Goal: Task Accomplishment & Management: Use online tool/utility

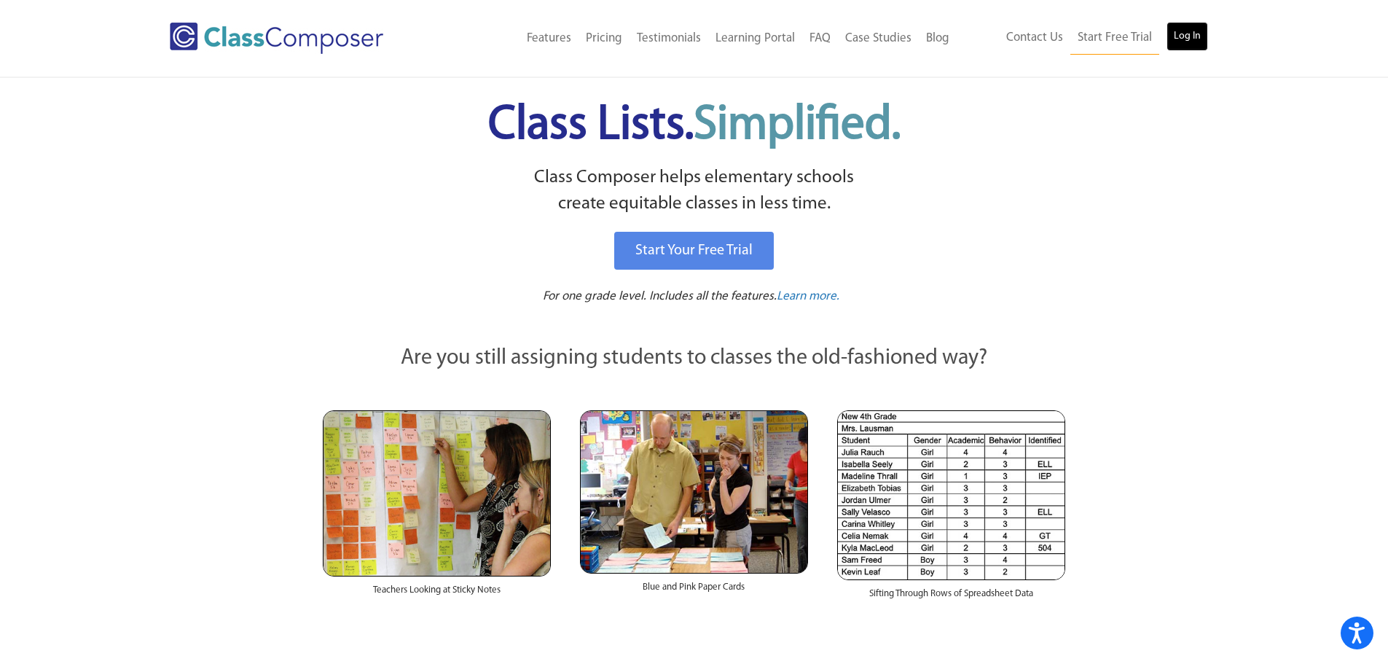
click at [1199, 34] on link "Log In" at bounding box center [1188, 36] width 42 height 29
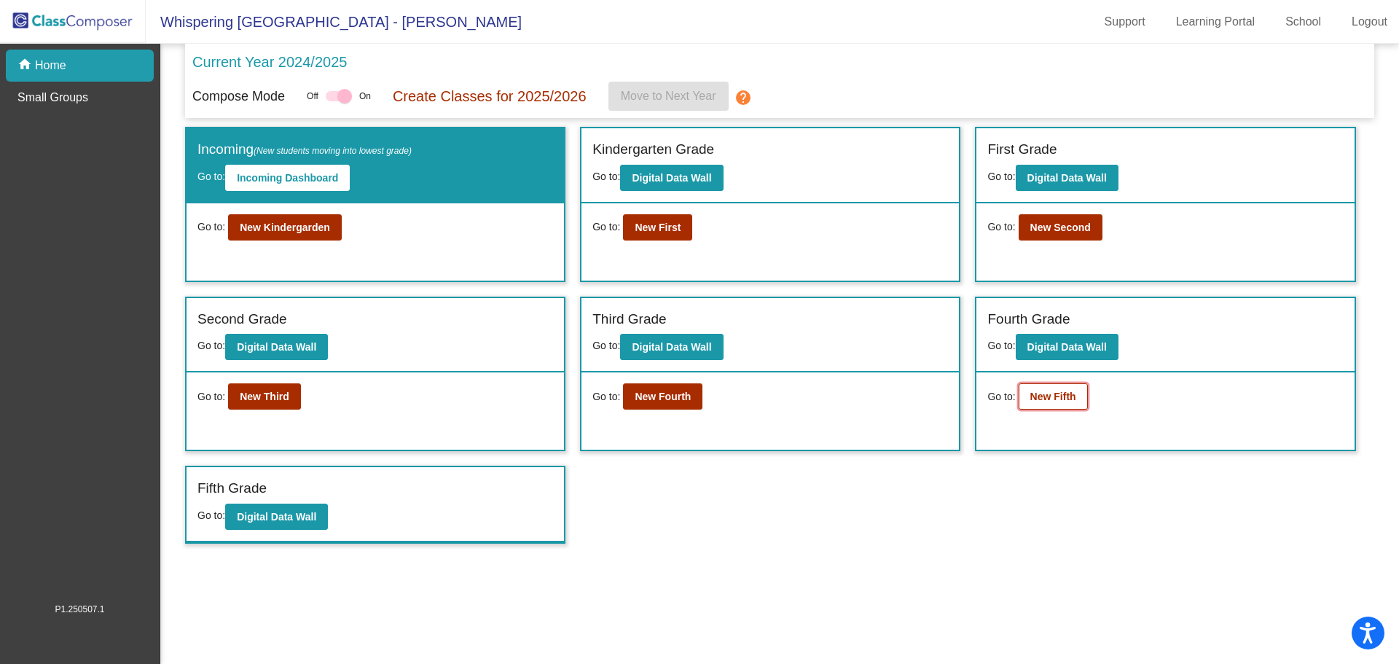
click at [1027, 398] on button "New Fifth" at bounding box center [1053, 396] width 69 height 26
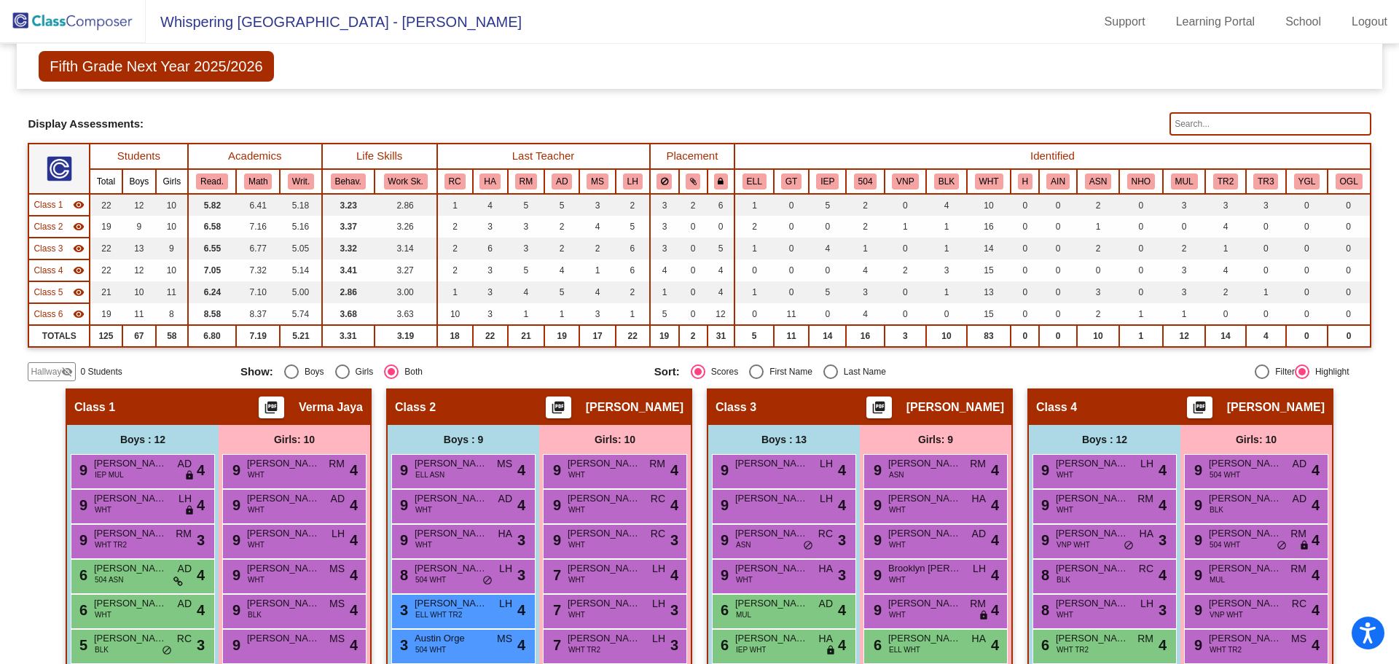
click at [1226, 129] on input "text" at bounding box center [1270, 123] width 201 height 23
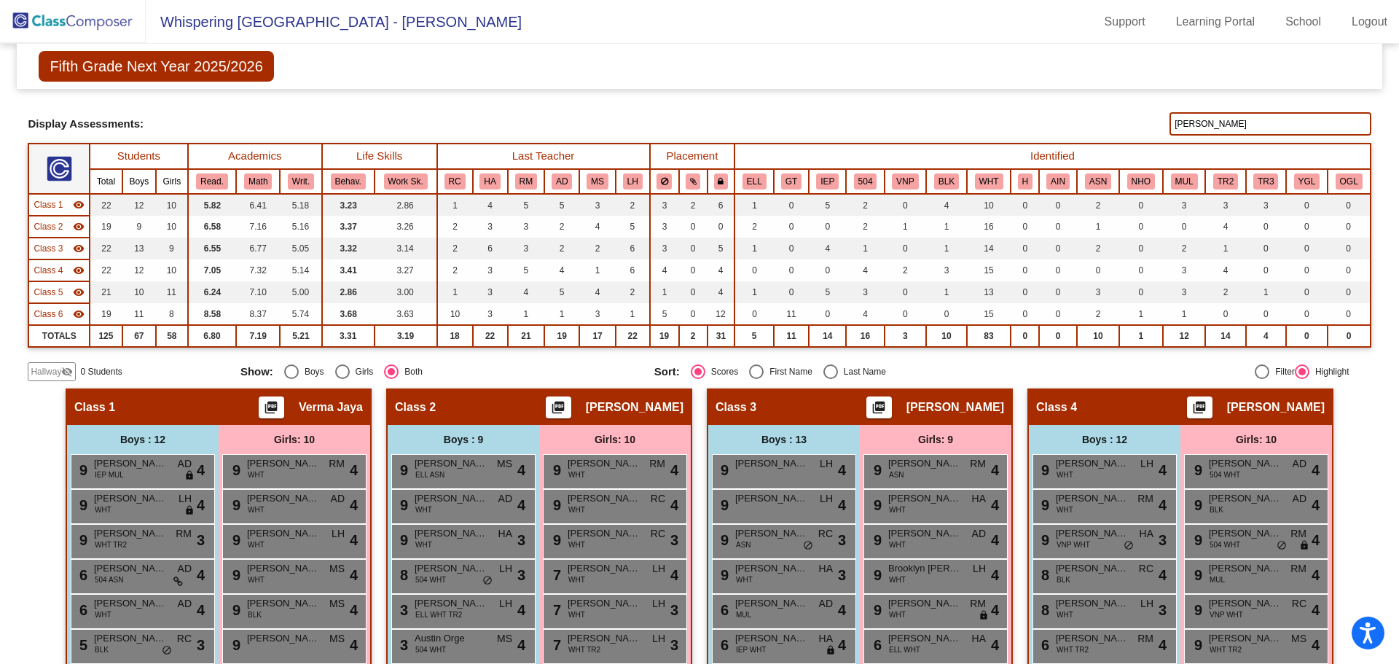
click at [1206, 121] on input "[PERSON_NAME]" at bounding box center [1270, 123] width 201 height 23
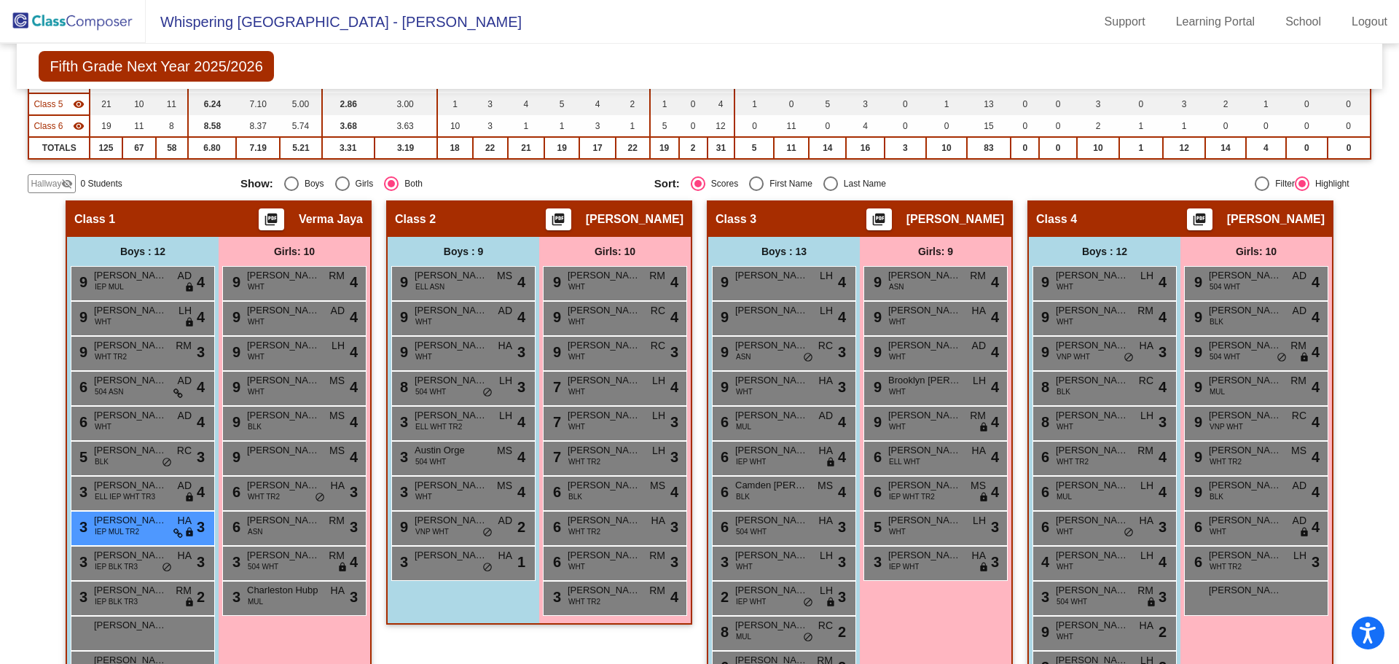
scroll to position [146, 0]
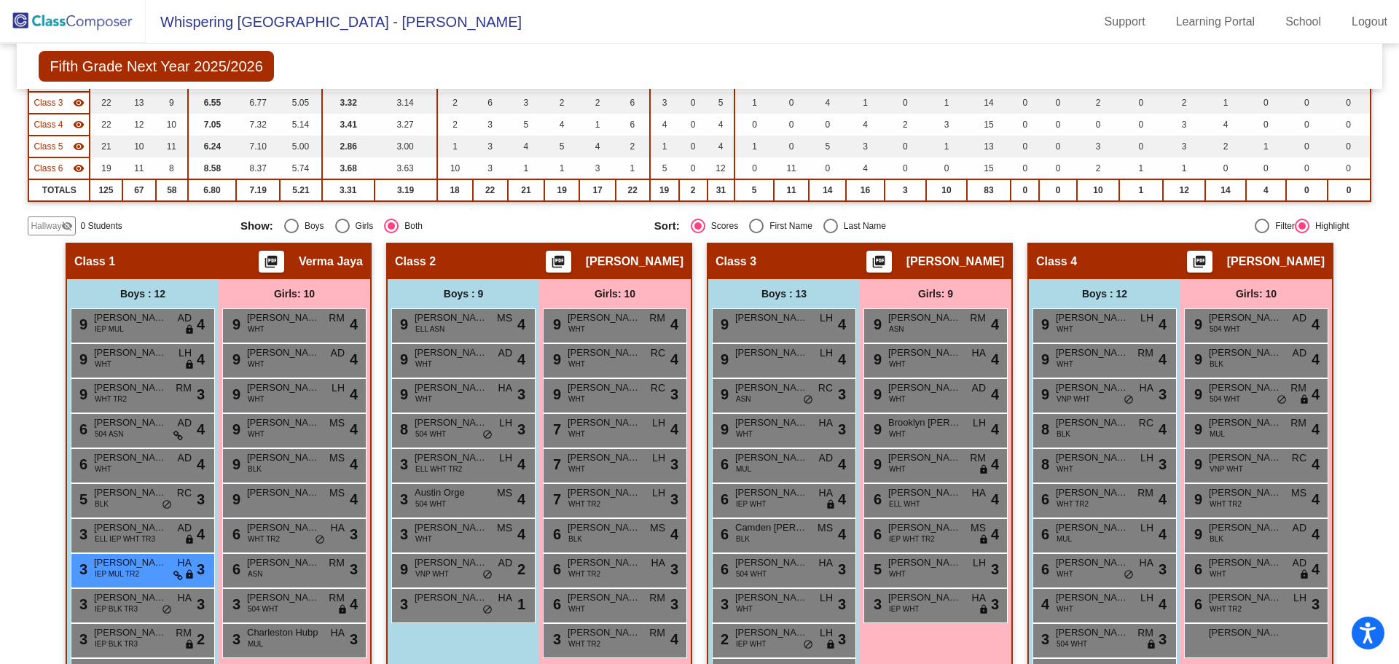
type input "zand"
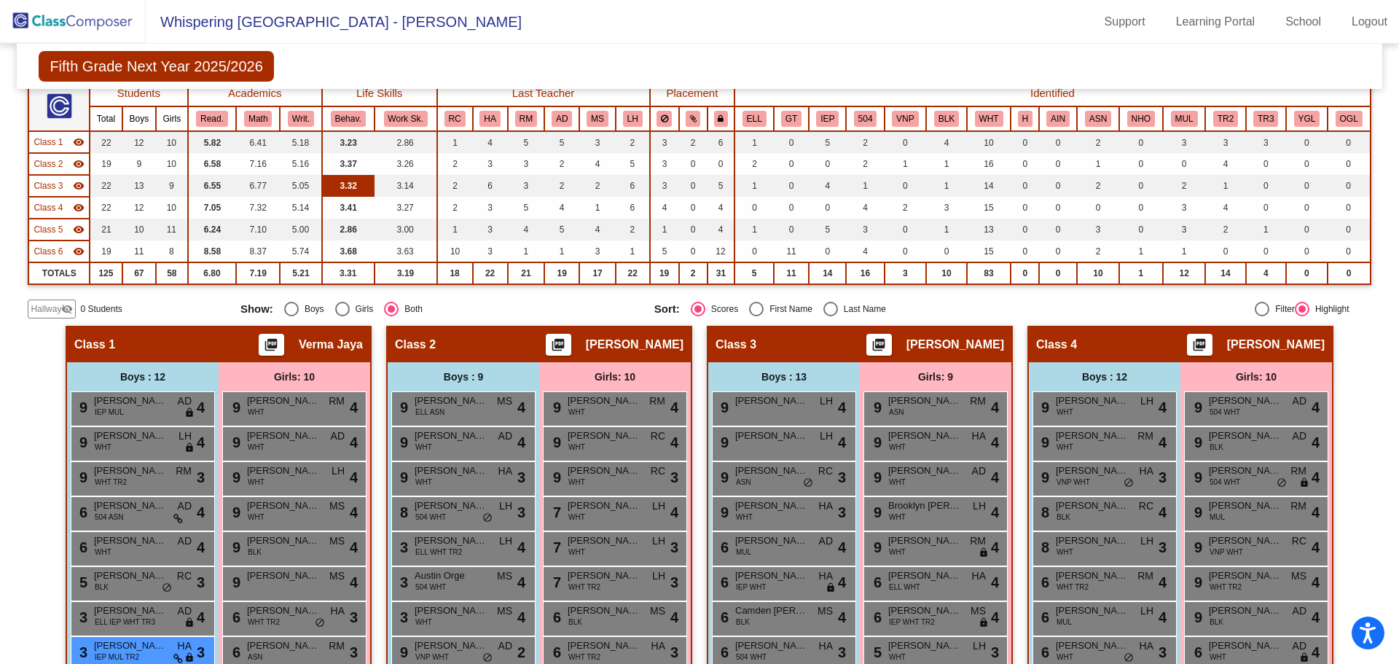
scroll to position [0, 0]
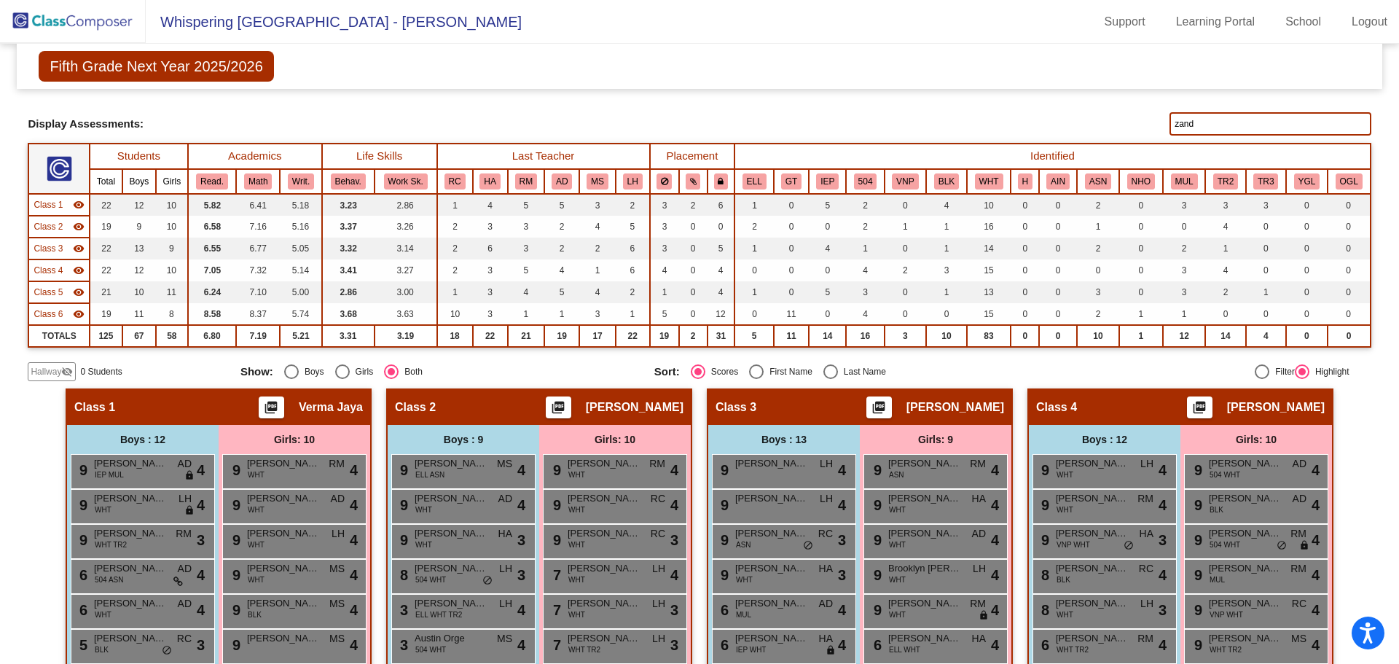
click at [39, 16] on img at bounding box center [73, 21] width 146 height 43
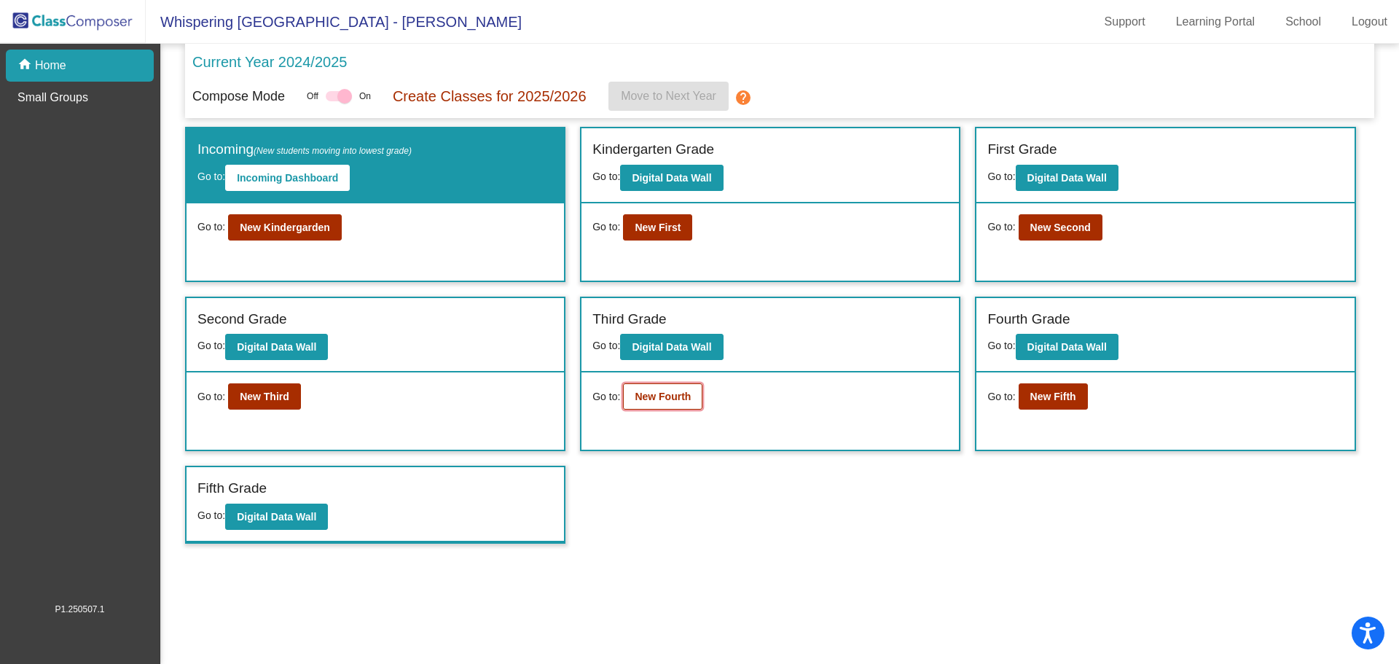
click at [659, 404] on button "New Fourth" at bounding box center [662, 396] width 79 height 26
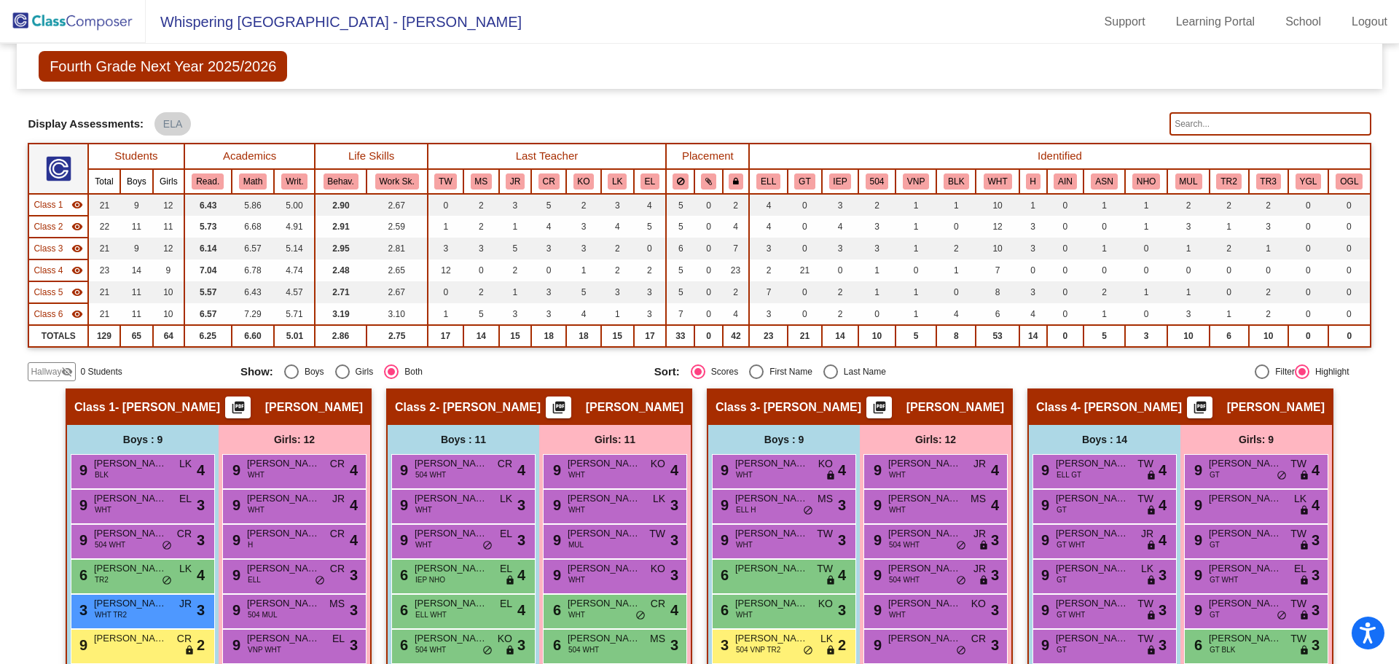
click at [1204, 125] on input "text" at bounding box center [1270, 123] width 201 height 23
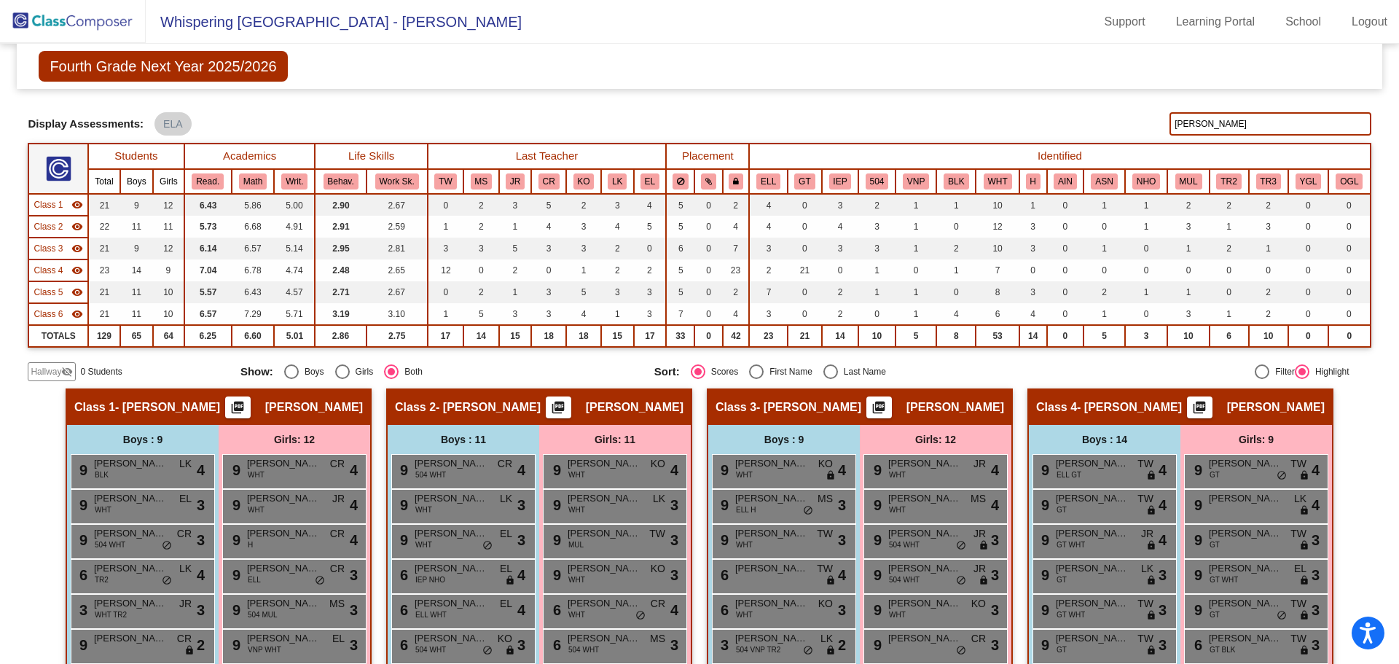
click at [1202, 120] on input "[PERSON_NAME]" at bounding box center [1270, 123] width 201 height 23
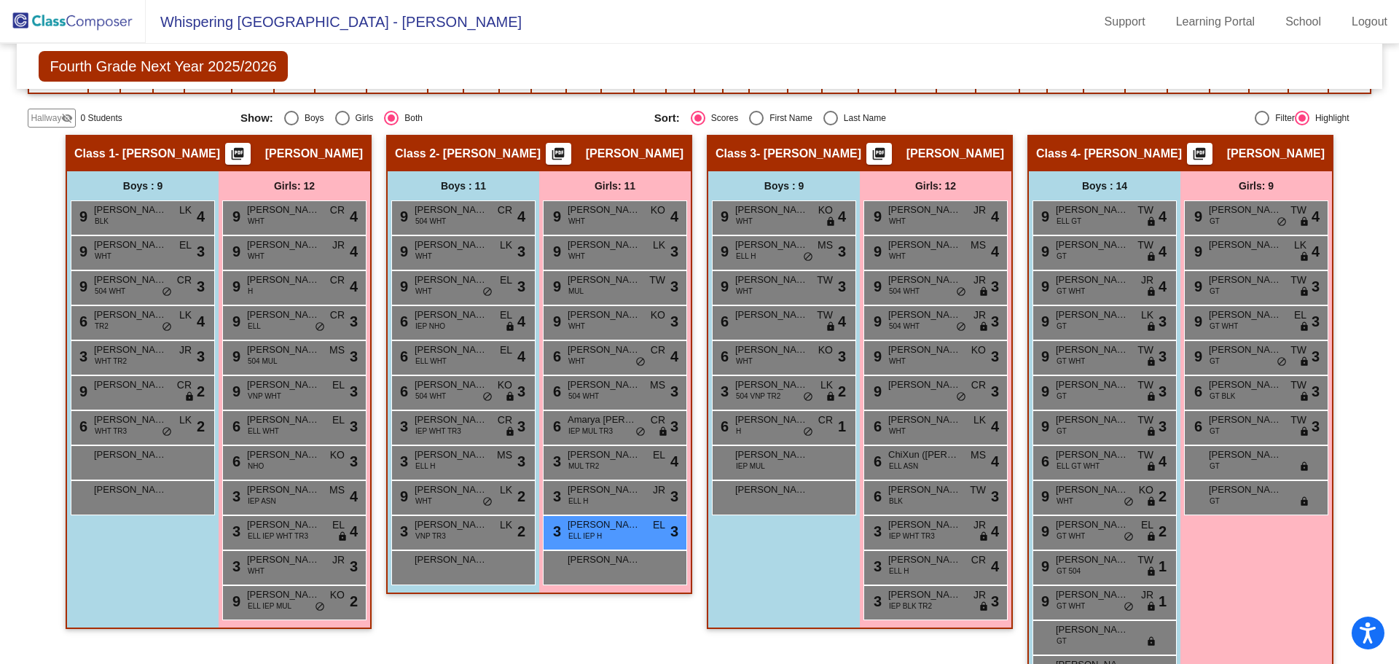
scroll to position [219, 0]
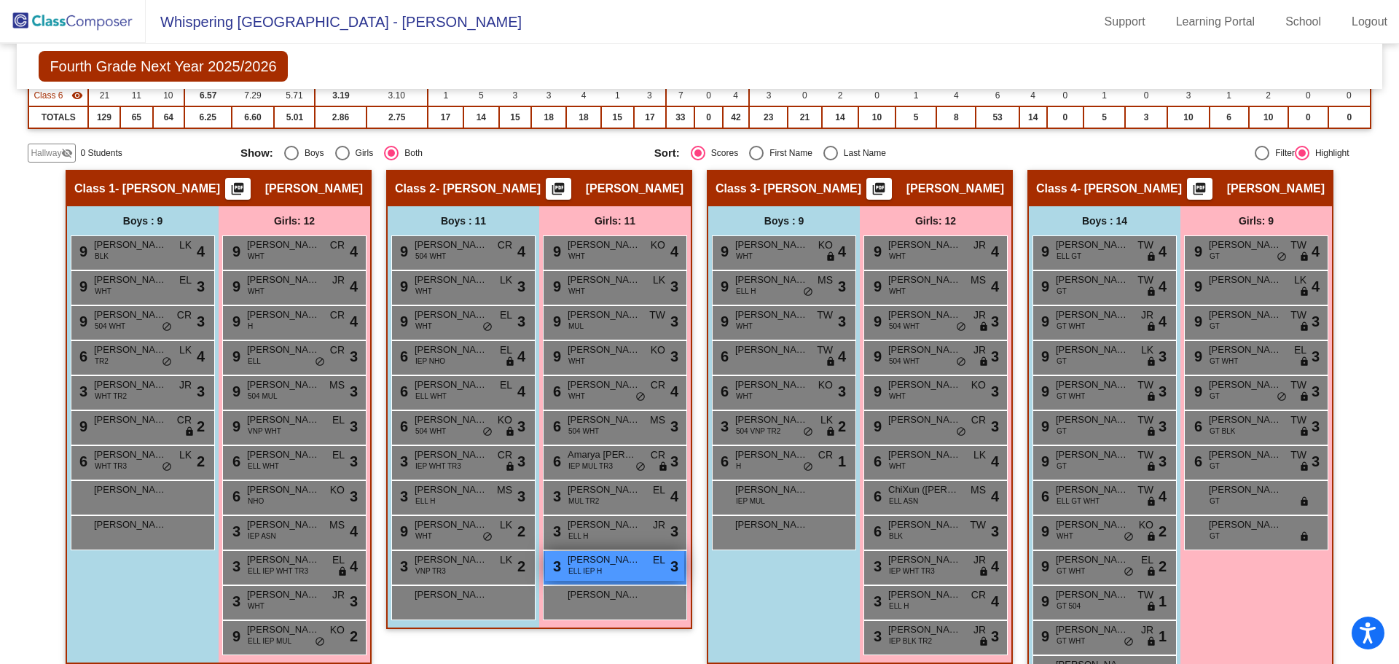
click at [592, 557] on span "[PERSON_NAME]" at bounding box center [604, 559] width 73 height 15
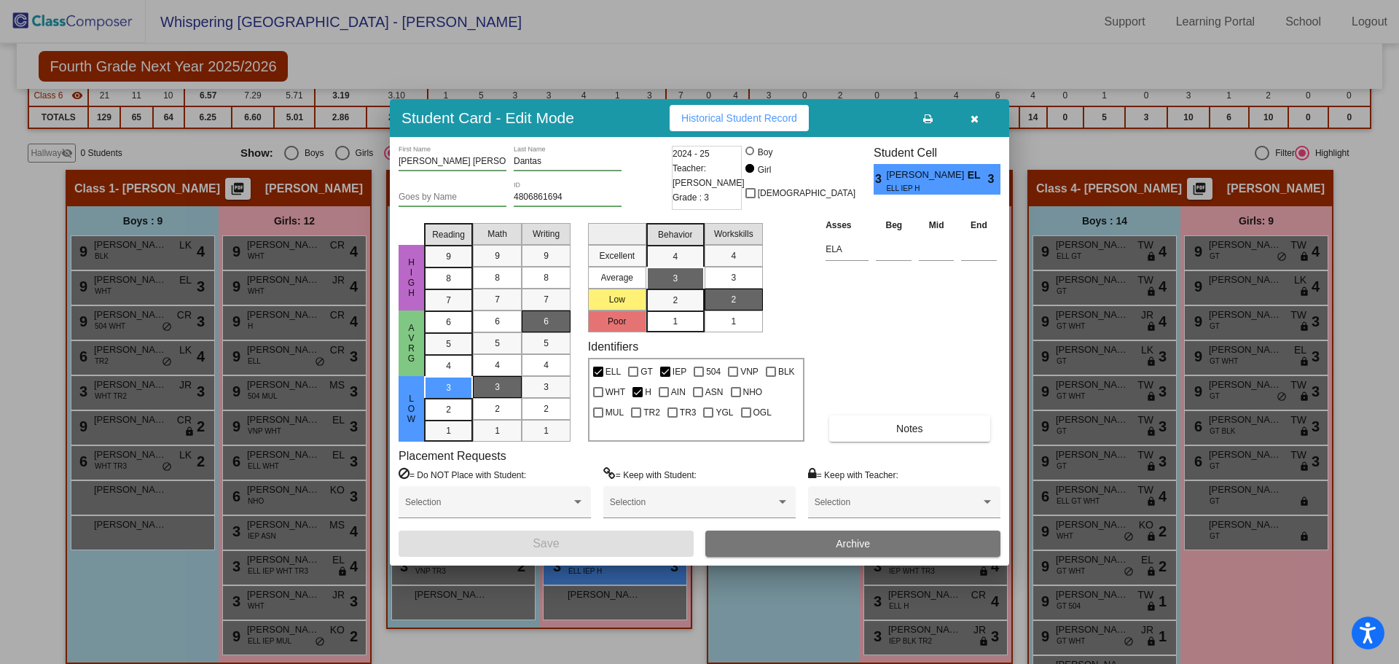
click at [978, 126] on button "button" at bounding box center [974, 118] width 47 height 26
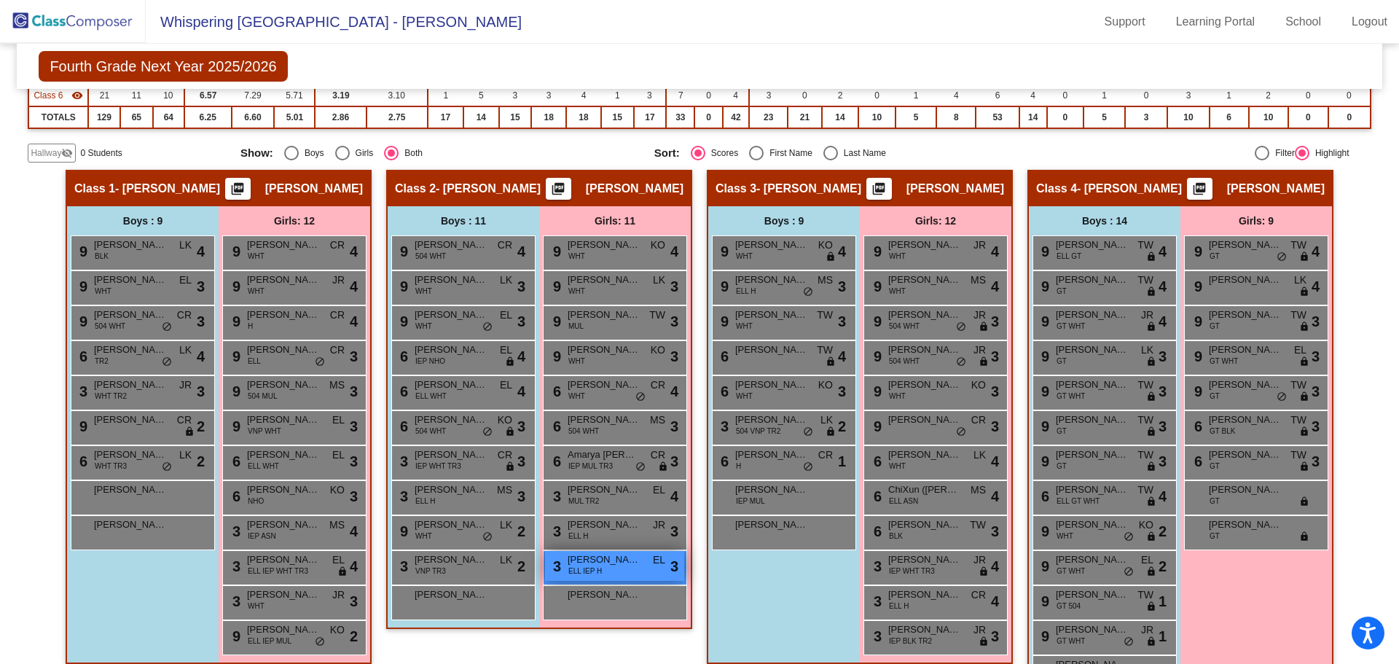
click at [607, 575] on div "3 [PERSON_NAME] ELL IEP H EL lock do_not_disturb_alt 3" at bounding box center [614, 566] width 139 height 30
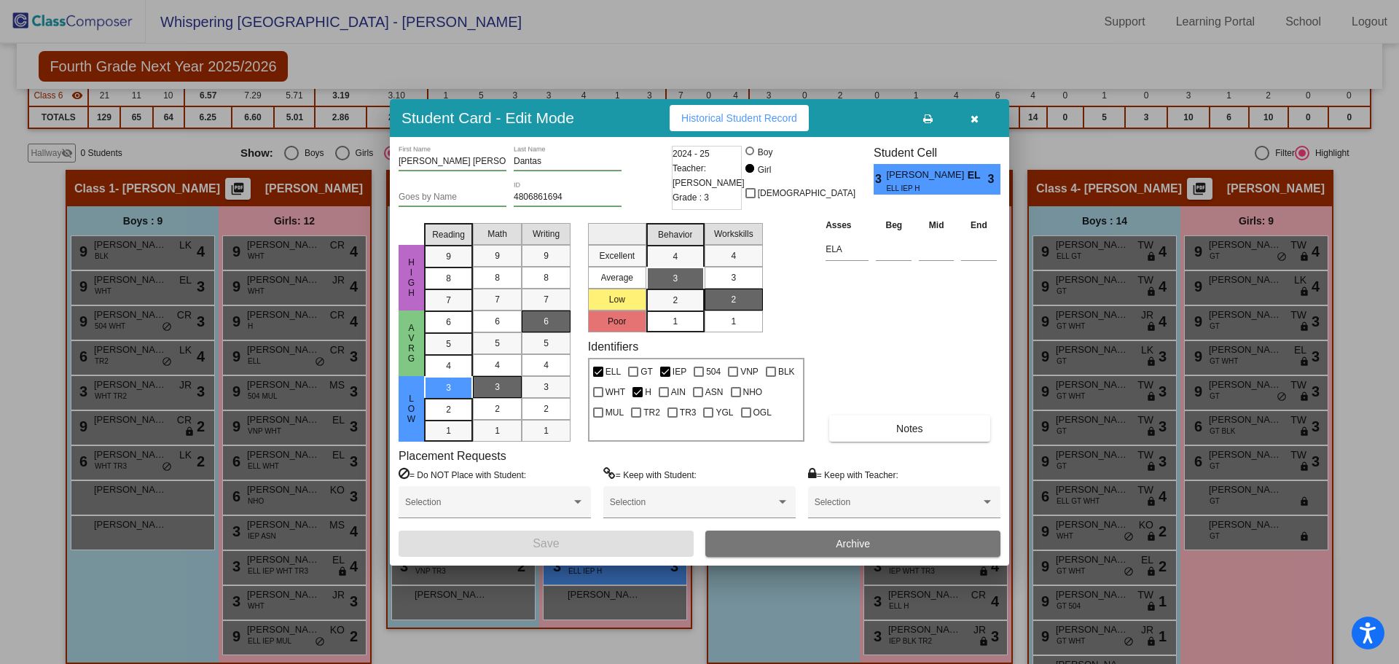
click at [974, 119] on icon "button" at bounding box center [975, 119] width 8 height 10
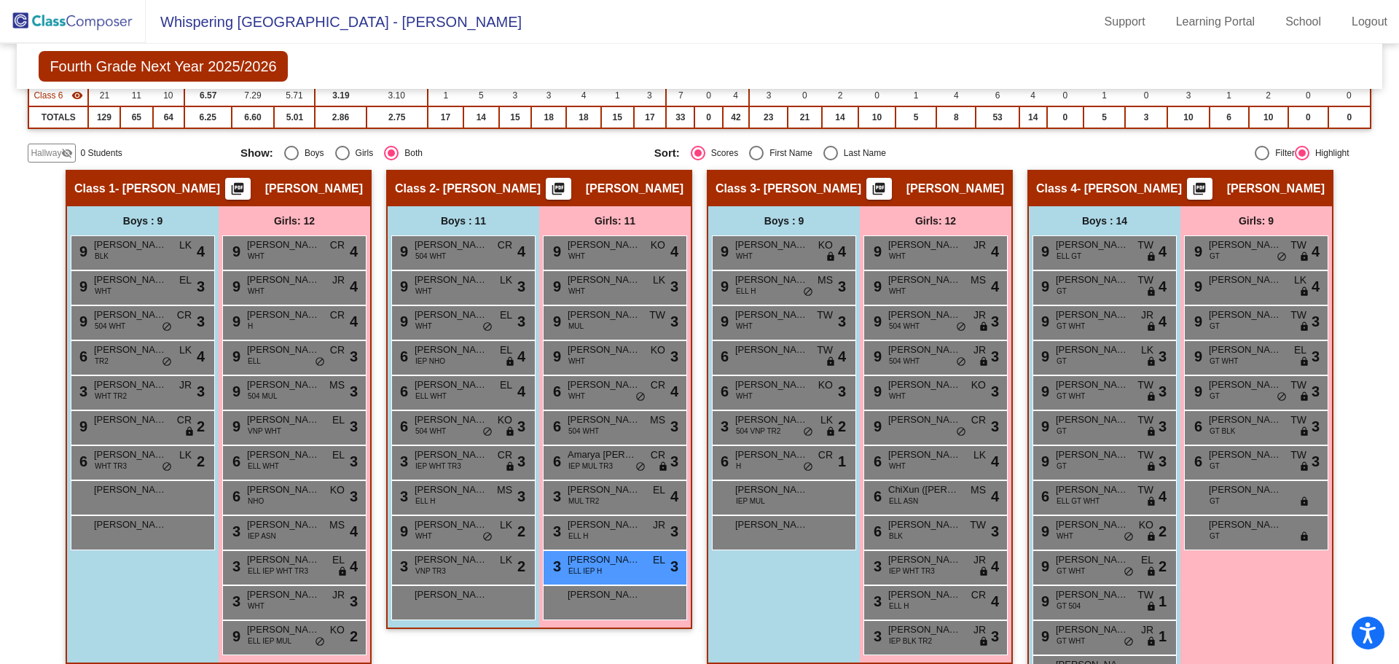
scroll to position [0, 0]
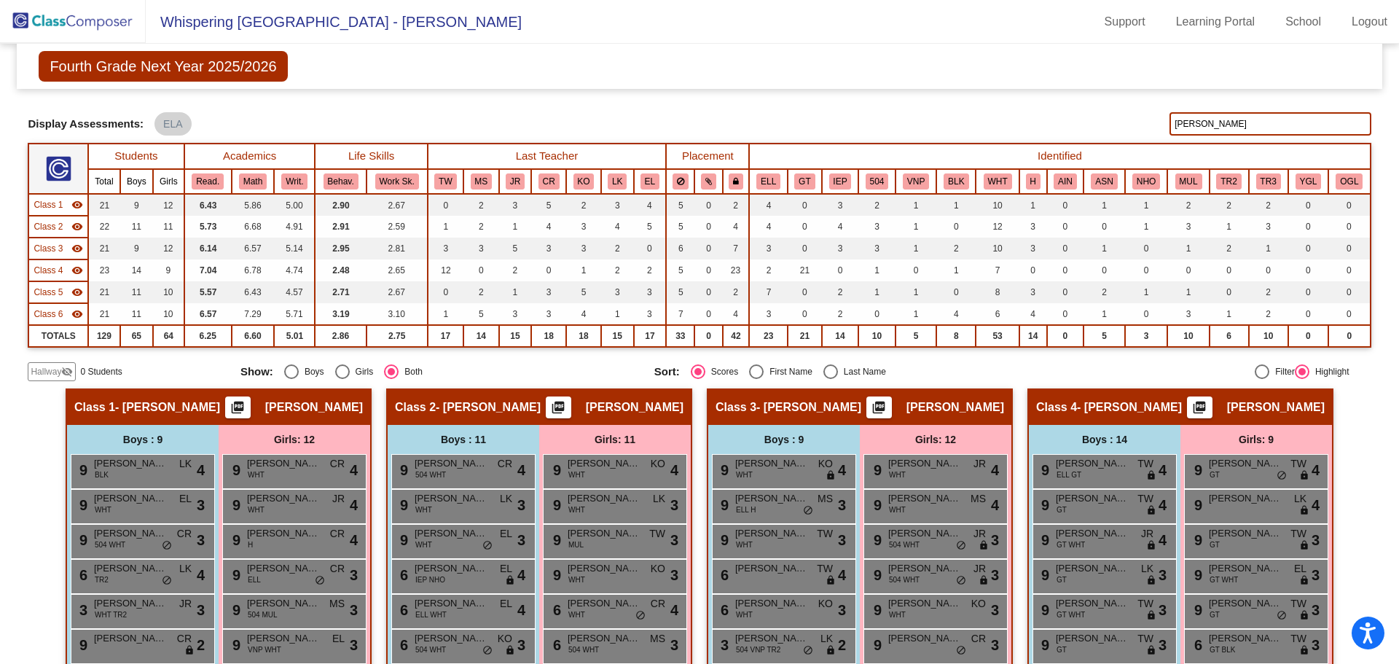
click at [1194, 110] on div "Display Scores for Years: [DATE] - [DATE] [DATE] - [DATE] Grade/Archive Student…" at bounding box center [699, 239] width 1343 height 283
click at [1189, 130] on input "[PERSON_NAME]" at bounding box center [1270, 123] width 201 height 23
type input "theo"
click at [94, 17] on img at bounding box center [73, 21] width 146 height 43
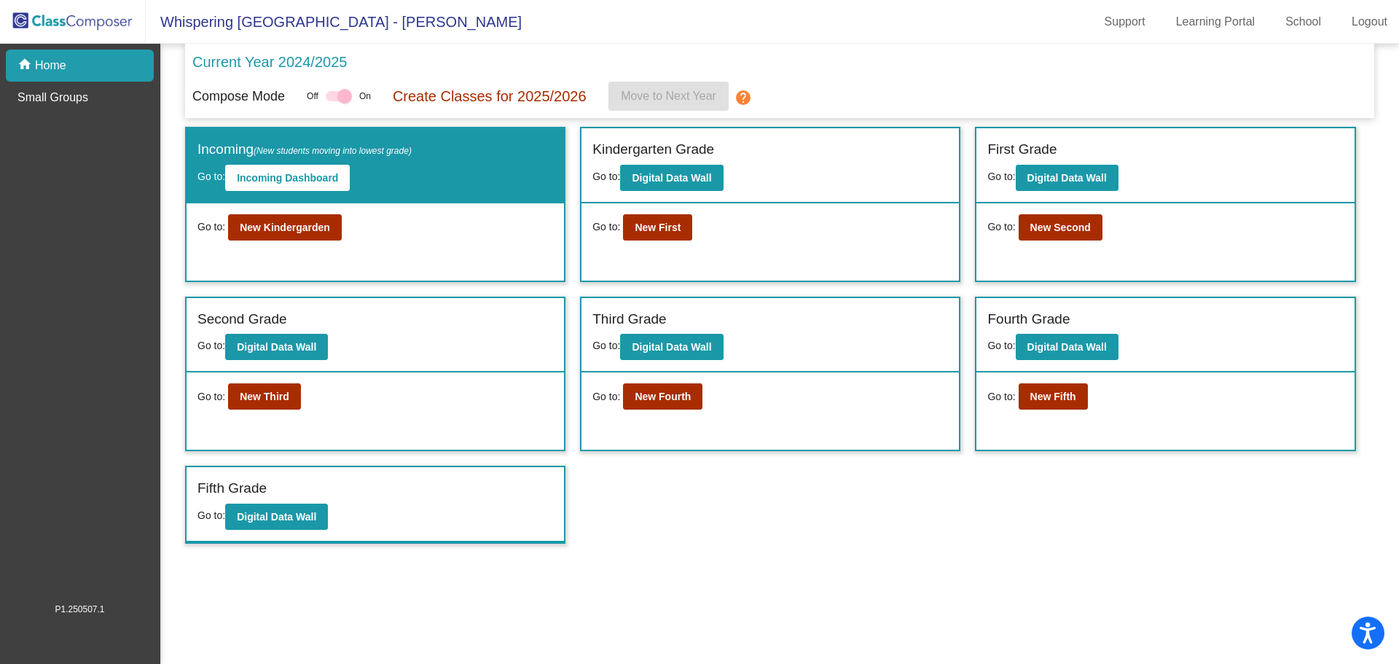
click at [971, 522] on div "Incoming (New students moving into lowest grade) Go to: Incoming Dashboard Go t…" at bounding box center [779, 335] width 1189 height 417
click at [252, 396] on b "New Third" at bounding box center [265, 397] width 50 height 12
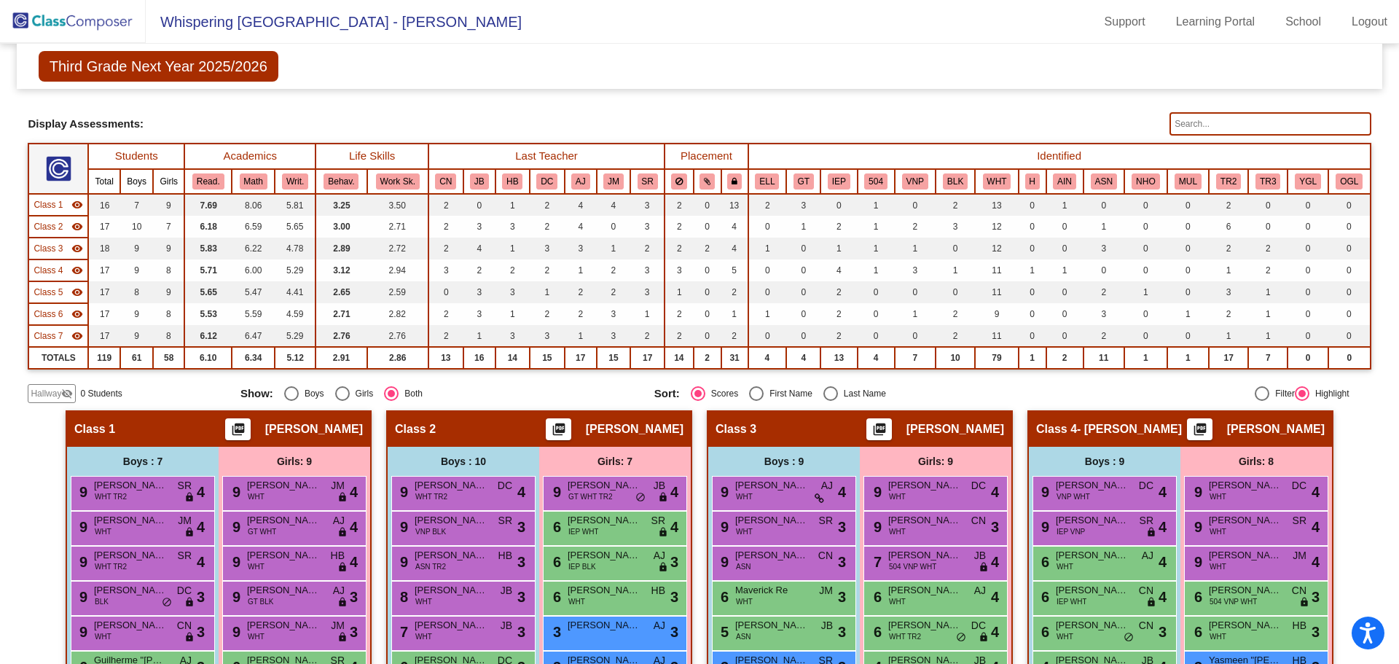
click at [1230, 127] on input "text" at bounding box center [1270, 123] width 201 height 23
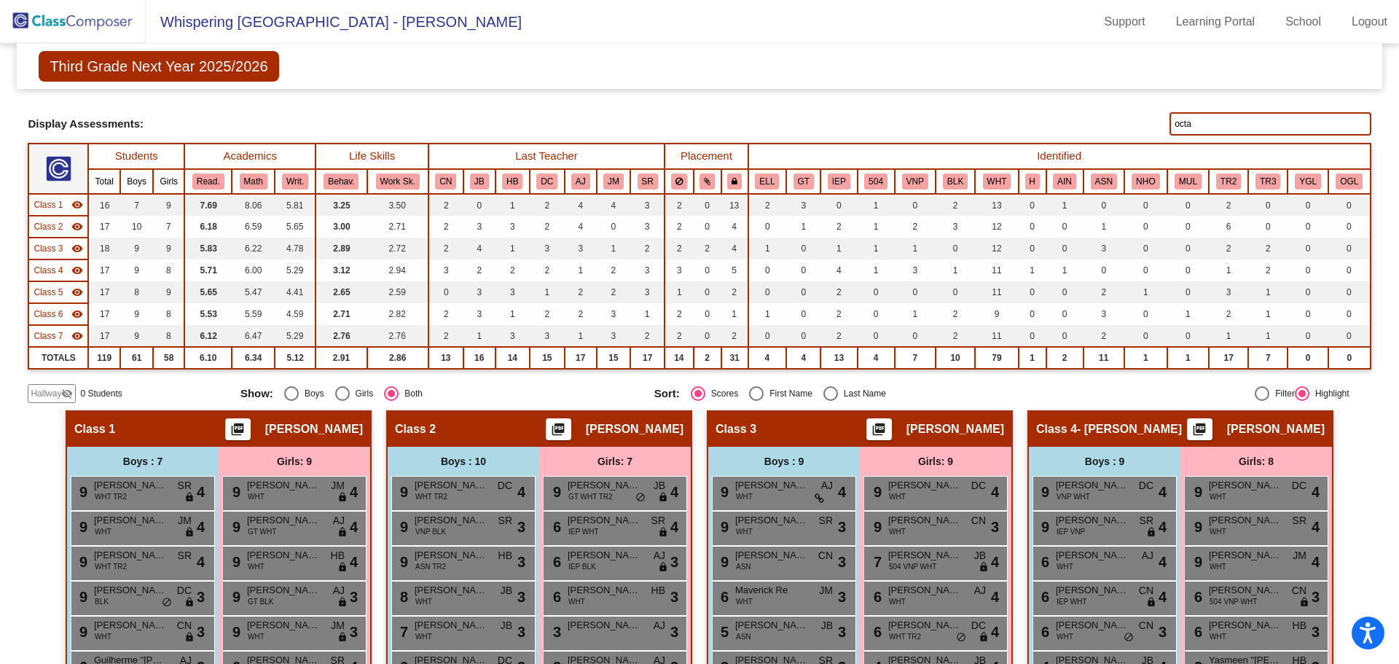
click at [1208, 115] on input "octa" at bounding box center [1270, 123] width 201 height 23
click at [1205, 122] on input "donate" at bounding box center [1270, 123] width 201 height 23
type input "[PERSON_NAME]"
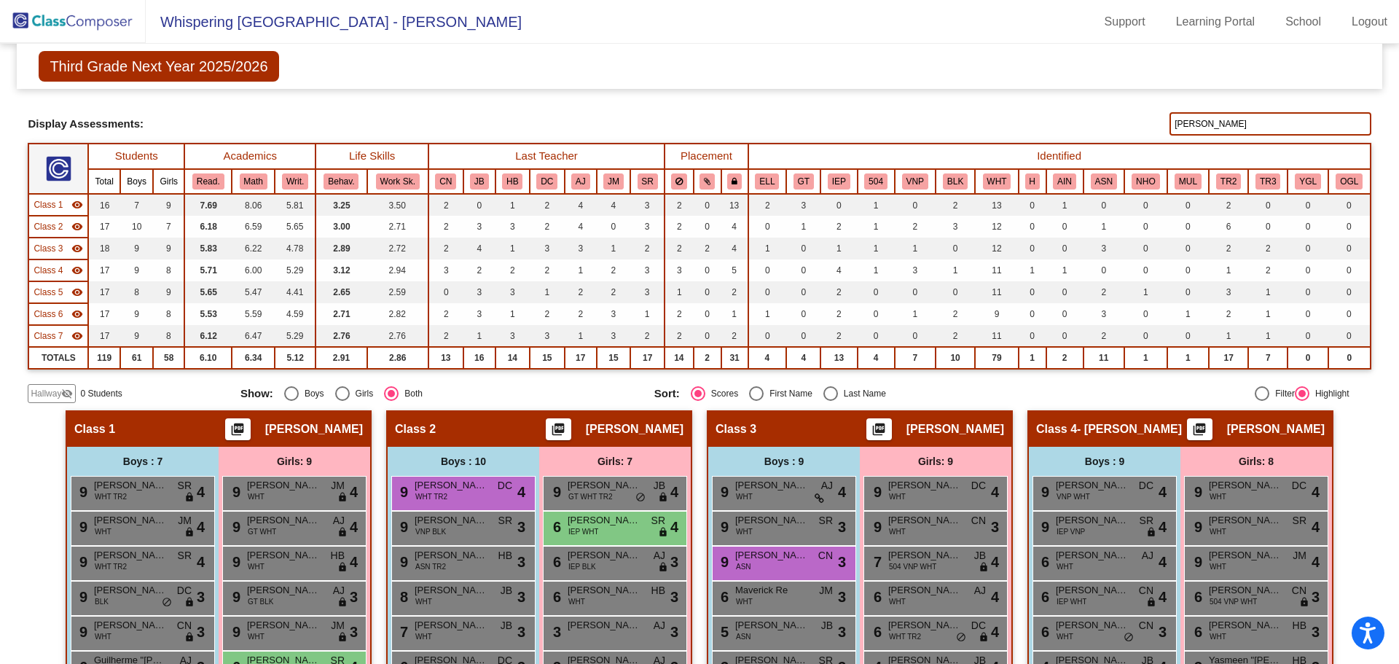
drag, startPoint x: 1199, startPoint y: 118, endPoint x: 1133, endPoint y: 98, distance: 69.2
click at [1133, 98] on div "Display Scores for Years: [DATE] - [DATE] [DATE] - [DATE] Grade/Archive Student…" at bounding box center [699, 250] width 1343 height 305
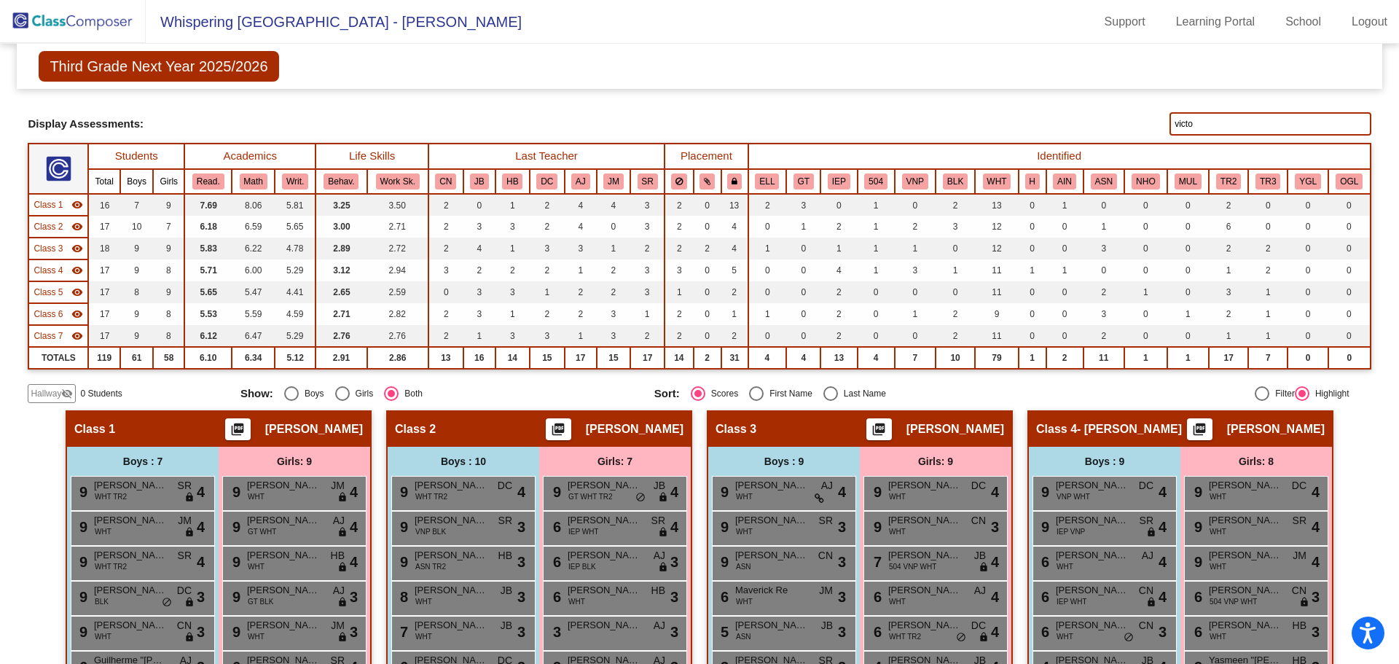
click at [1178, 130] on input "victo" at bounding box center [1270, 123] width 201 height 23
click at [1239, 125] on input "tuck" at bounding box center [1270, 123] width 201 height 23
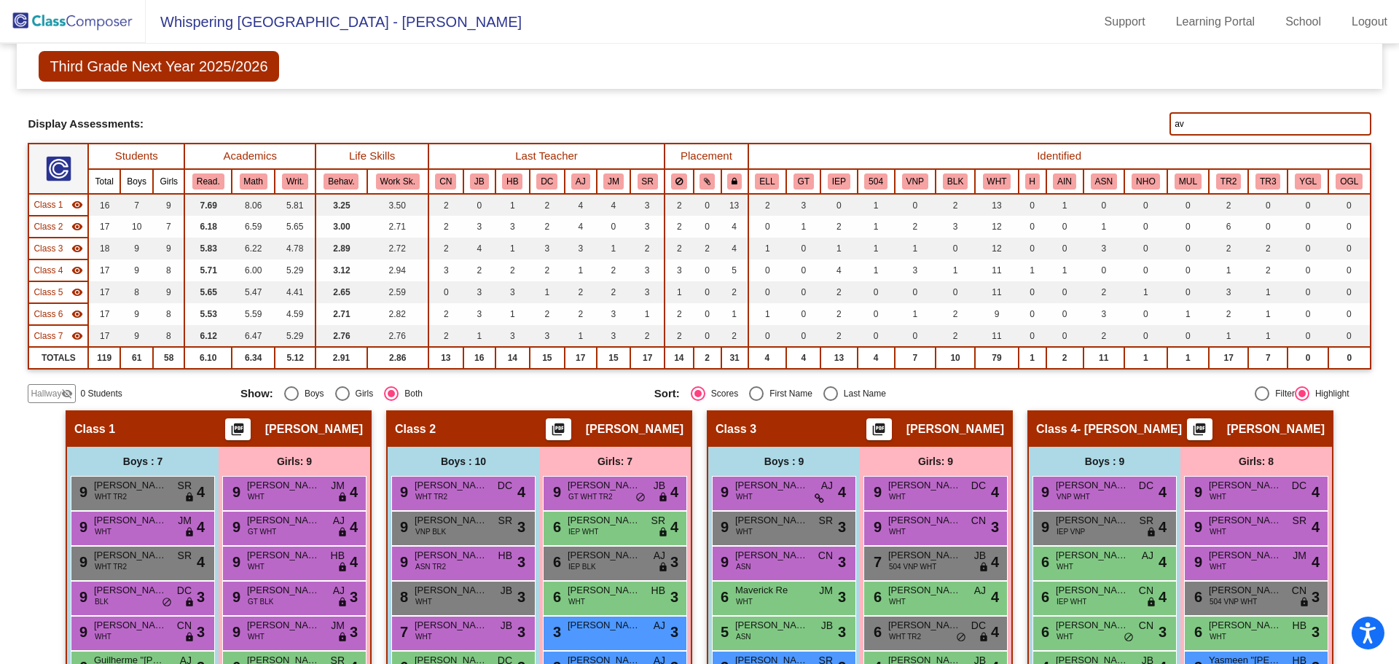
type input "ava"
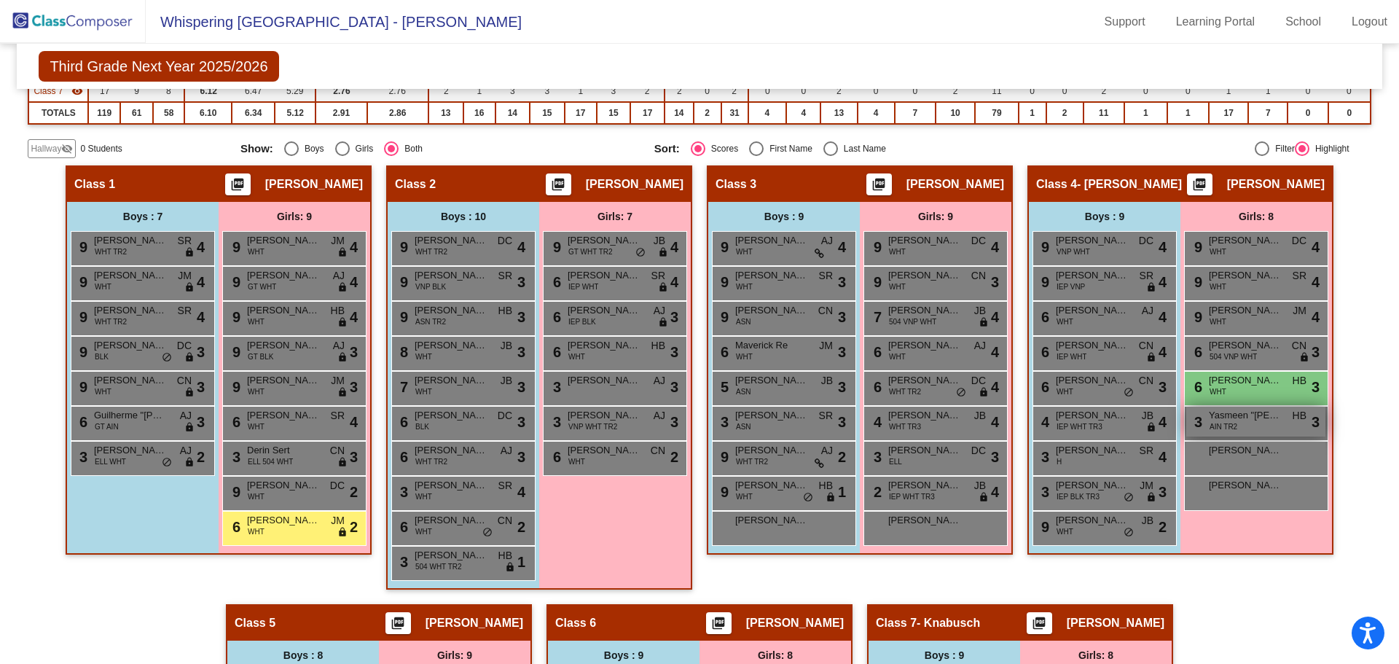
scroll to position [219, 0]
